Goal: Information Seeking & Learning: Learn about a topic

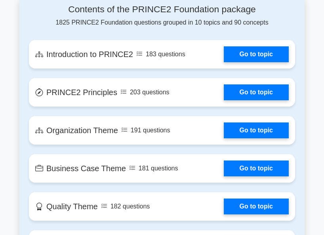
scroll to position [618, 0]
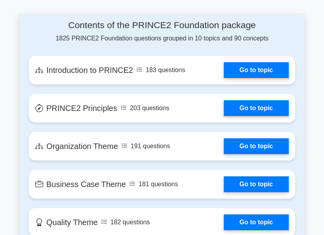
click at [257, 107] on link "Go to topic" at bounding box center [256, 108] width 65 height 16
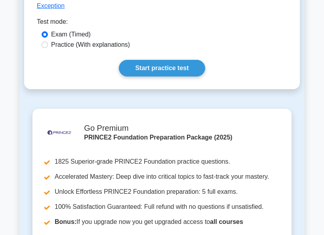
scroll to position [475, 0]
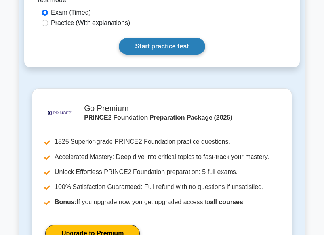
click at [171, 38] on link "Start practice test" at bounding box center [162, 46] width 86 height 17
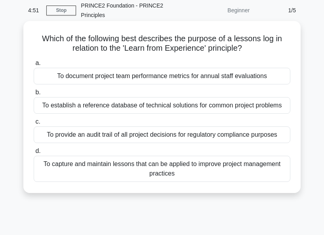
scroll to position [15, 0]
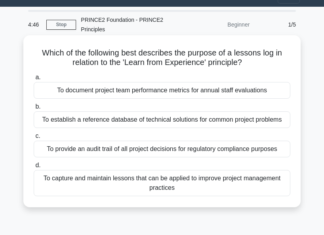
click at [185, 127] on div "To establish a reference database of technical solutions for common project pro…" at bounding box center [162, 119] width 257 height 17
click at [34, 109] on input "b. To establish a reference database of technical solutions for common project …" at bounding box center [34, 106] width 0 height 5
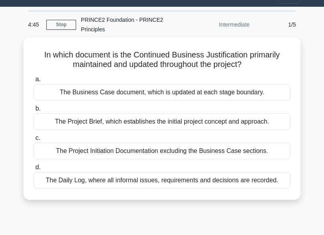
scroll to position [0, 0]
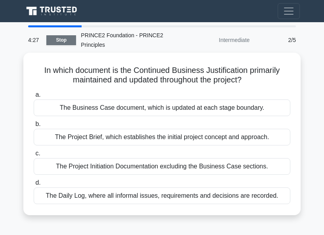
click at [59, 37] on link "Stop" at bounding box center [61, 40] width 30 height 10
